Goal: Obtain resource: Download file/media

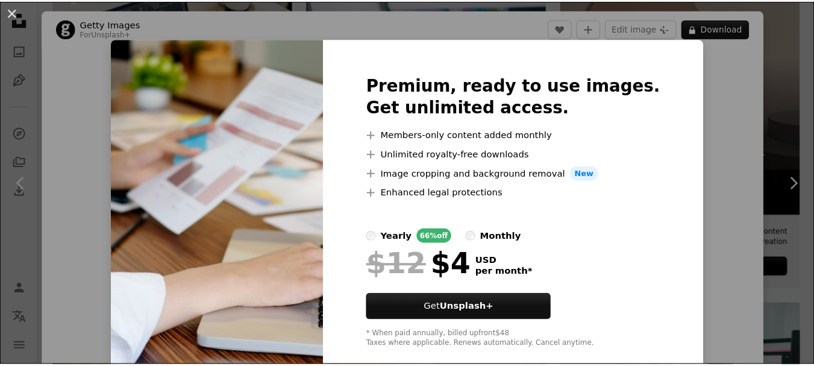
scroll to position [328, 0]
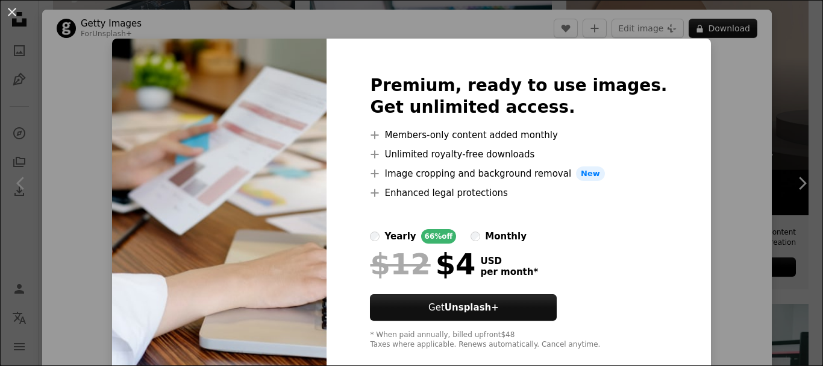
click at [716, 30] on div "An X shape Premium, ready to use images. Get unlimited access. A plus sign Memb…" at bounding box center [411, 183] width 823 height 366
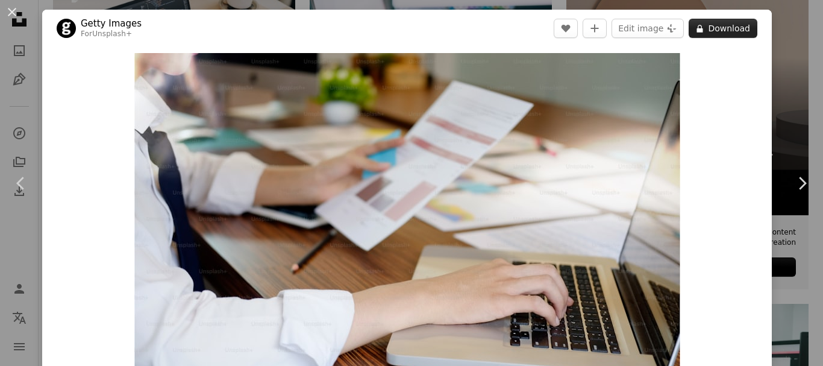
click at [722, 25] on button "A lock Download" at bounding box center [723, 28] width 69 height 19
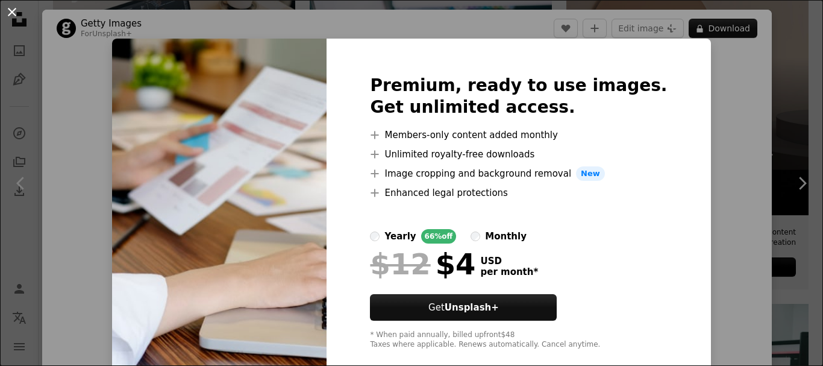
click at [19, 18] on button "An X shape" at bounding box center [12, 12] width 14 height 14
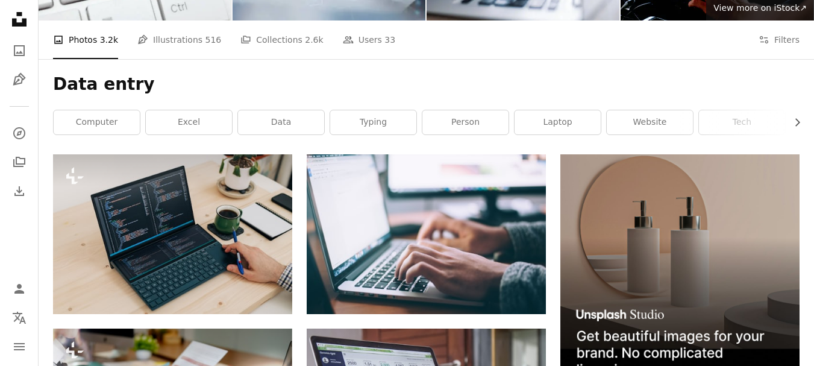
scroll to position [8, 0]
